Goal: Transaction & Acquisition: Purchase product/service

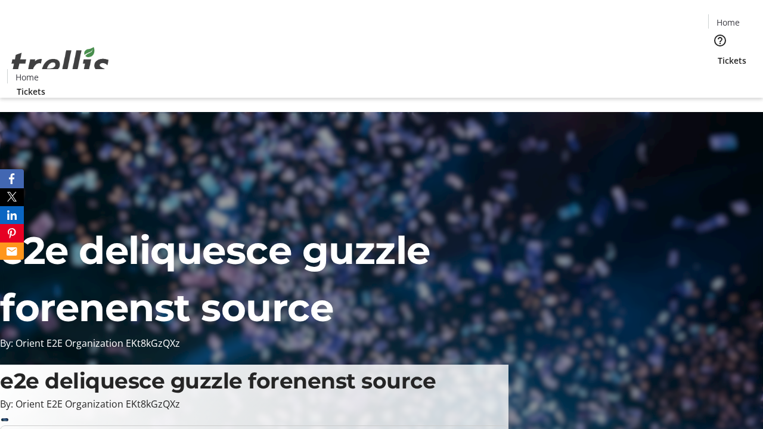
click at [717, 54] on span "Tickets" at bounding box center [731, 60] width 29 height 13
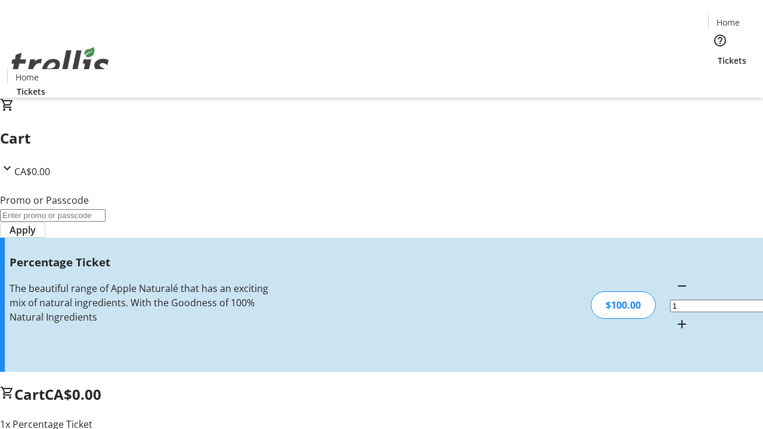
type input "BAR"
